Goal: Task Accomplishment & Management: Use online tool/utility

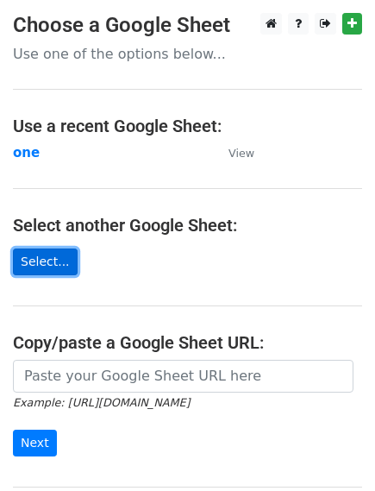
click at [47, 251] on link "Select..." at bounding box center [45, 261] width 65 height 27
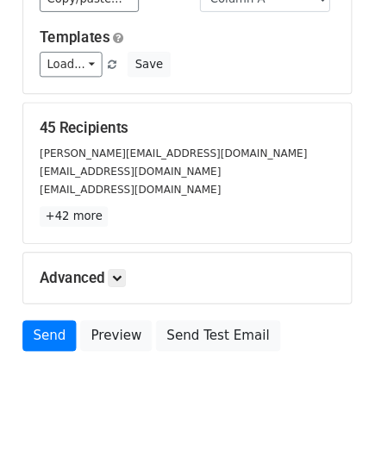
scroll to position [244, 0]
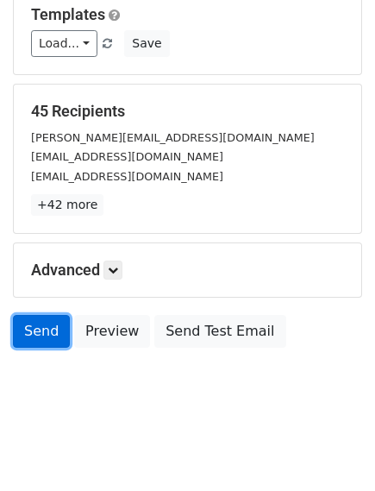
click at [39, 323] on link "Send" at bounding box center [41, 331] width 57 height 33
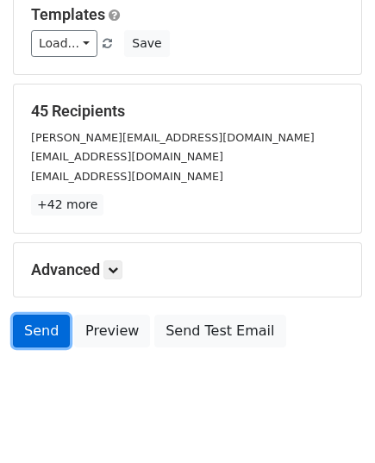
click at [46, 323] on link "Send" at bounding box center [41, 331] width 57 height 33
